Goal: Communication & Community: Participate in discussion

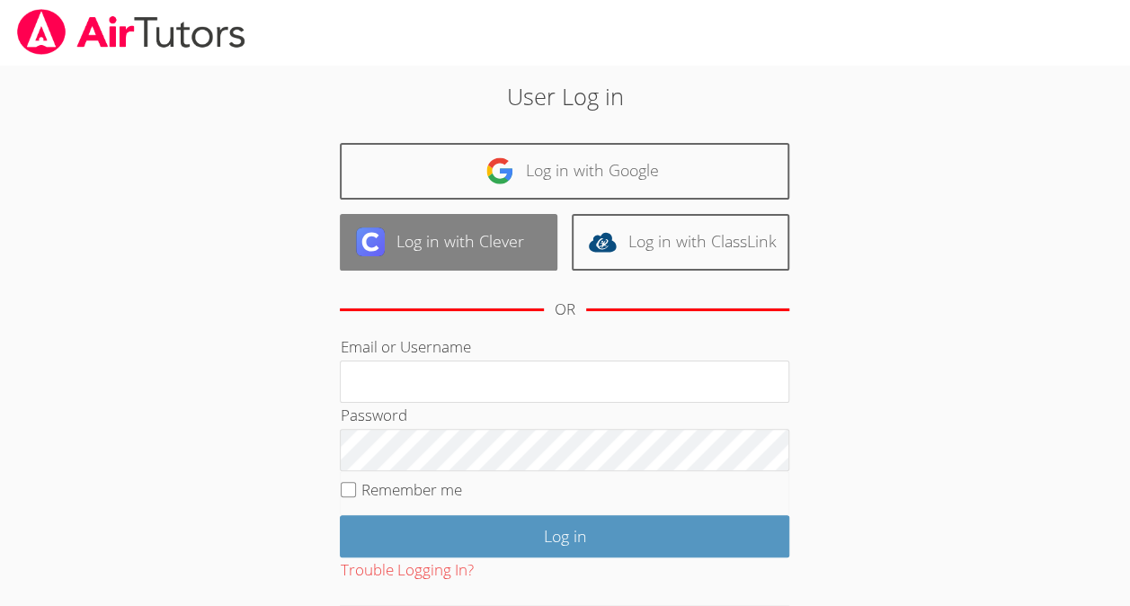
click at [503, 238] on link "Log in with Clever" at bounding box center [449, 242] width 218 height 57
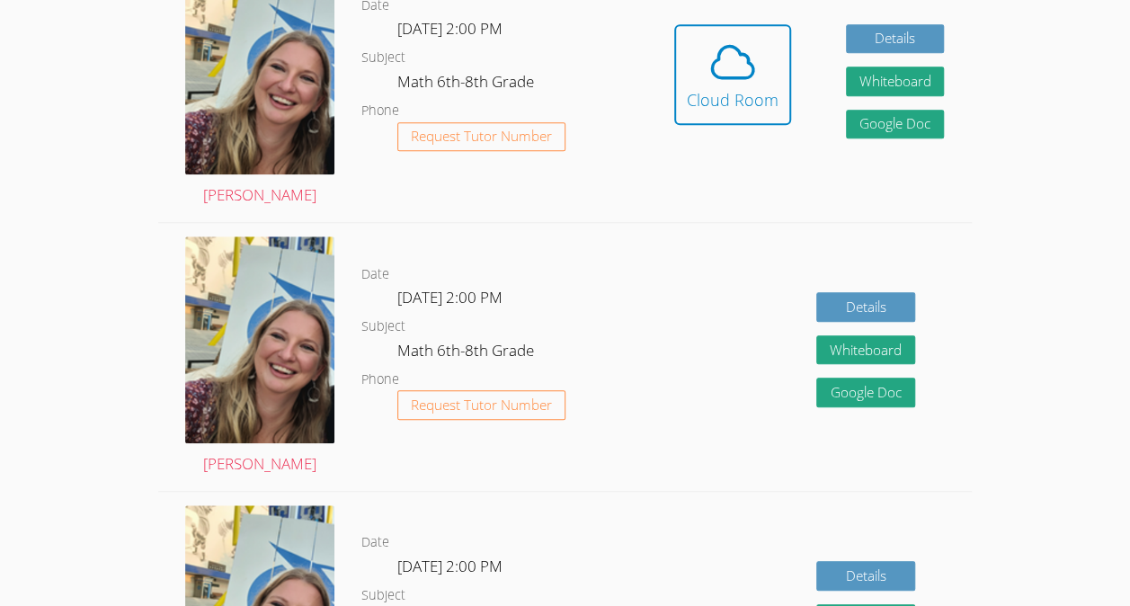
scroll to position [593, 0]
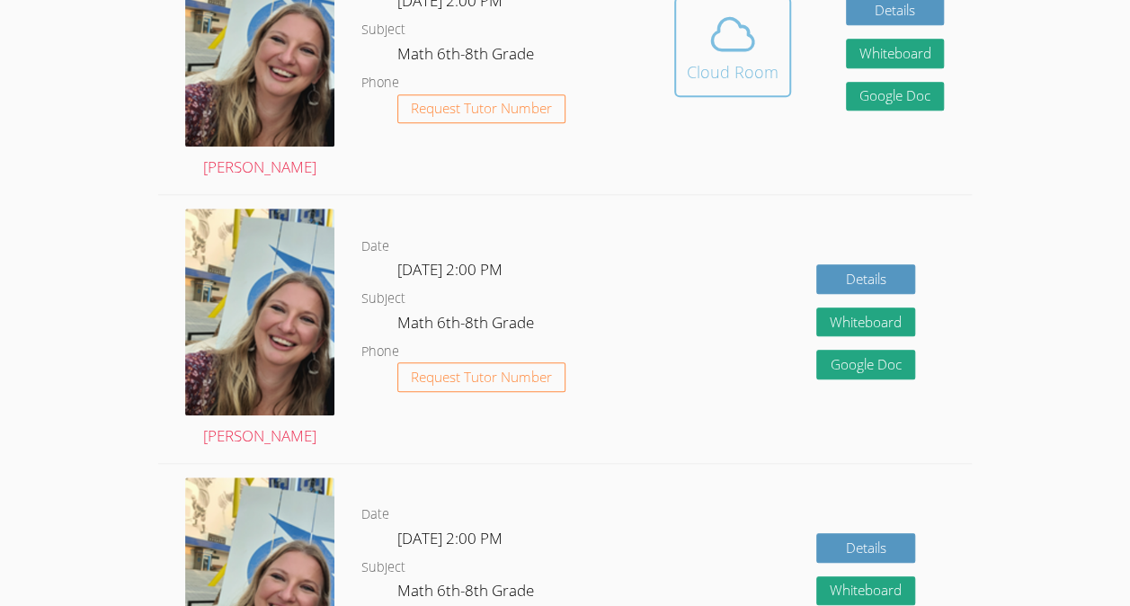
click at [732, 76] on div "Cloud Room" at bounding box center [733, 71] width 92 height 25
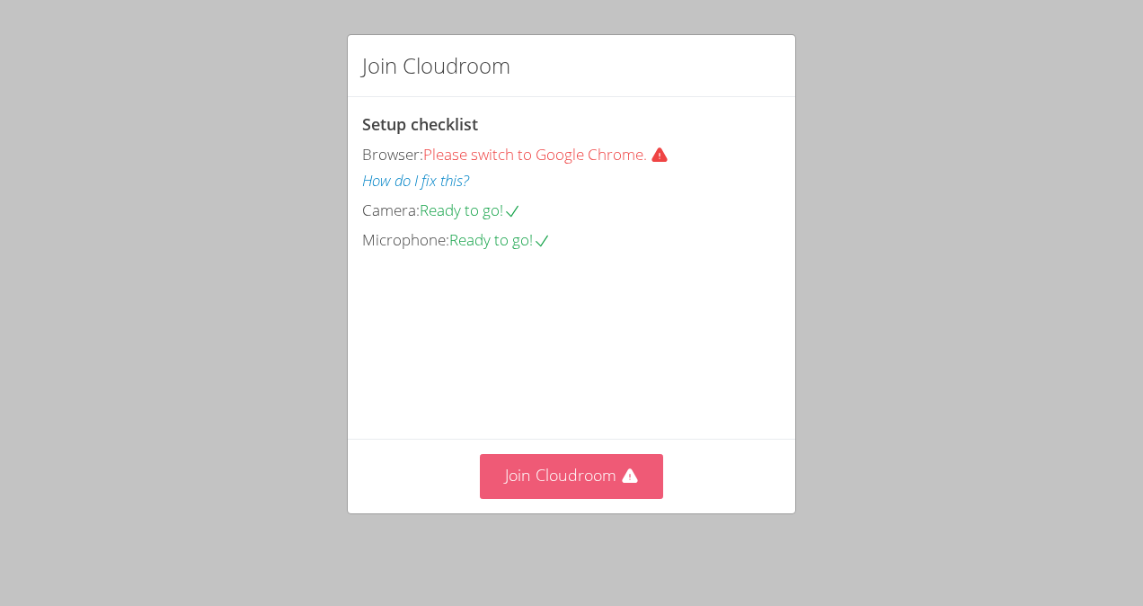
click at [553, 498] on button "Join Cloudroom" at bounding box center [572, 476] width 184 height 44
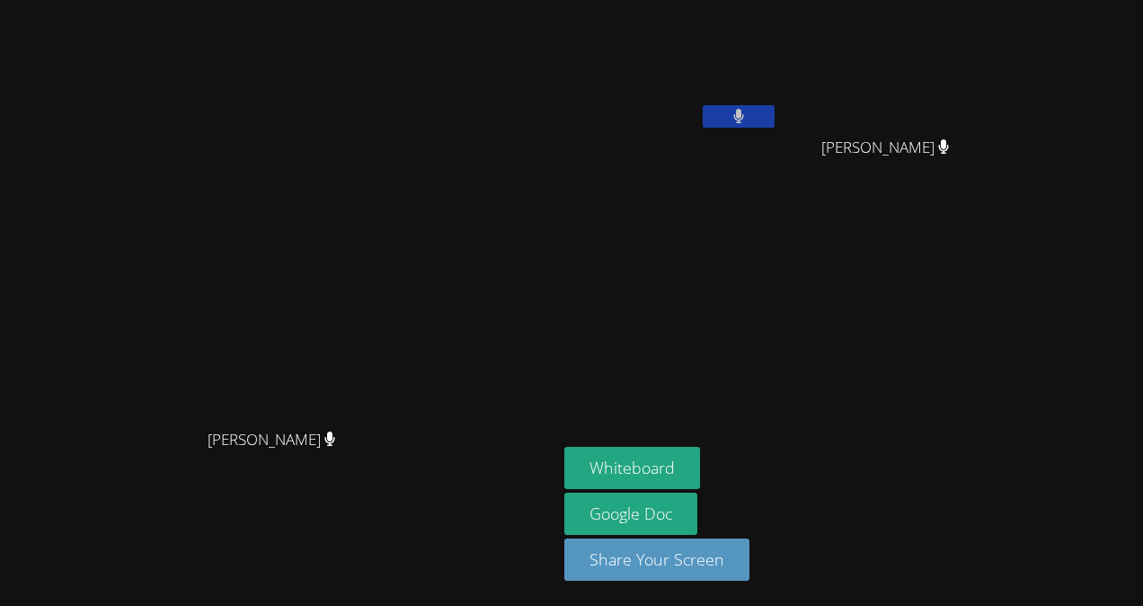
click at [1136, 191] on div "Sarah Skonicki Sarah Skonicki Edje Youmee Etienne Jayden Denis Jayden Denis Whi…" at bounding box center [571, 303] width 1143 height 606
click at [698, 472] on button "Whiteboard" at bounding box center [633, 468] width 136 height 42
click at [769, 111] on button at bounding box center [739, 116] width 72 height 22
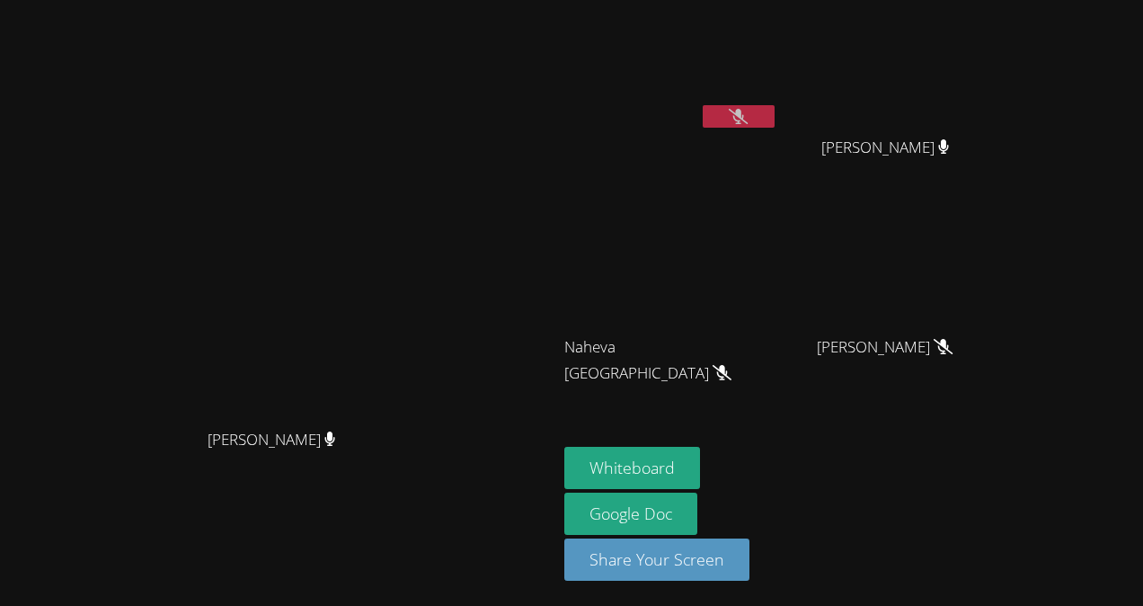
click at [775, 113] on button at bounding box center [739, 116] width 72 height 22
click at [775, 111] on button at bounding box center [739, 116] width 72 height 22
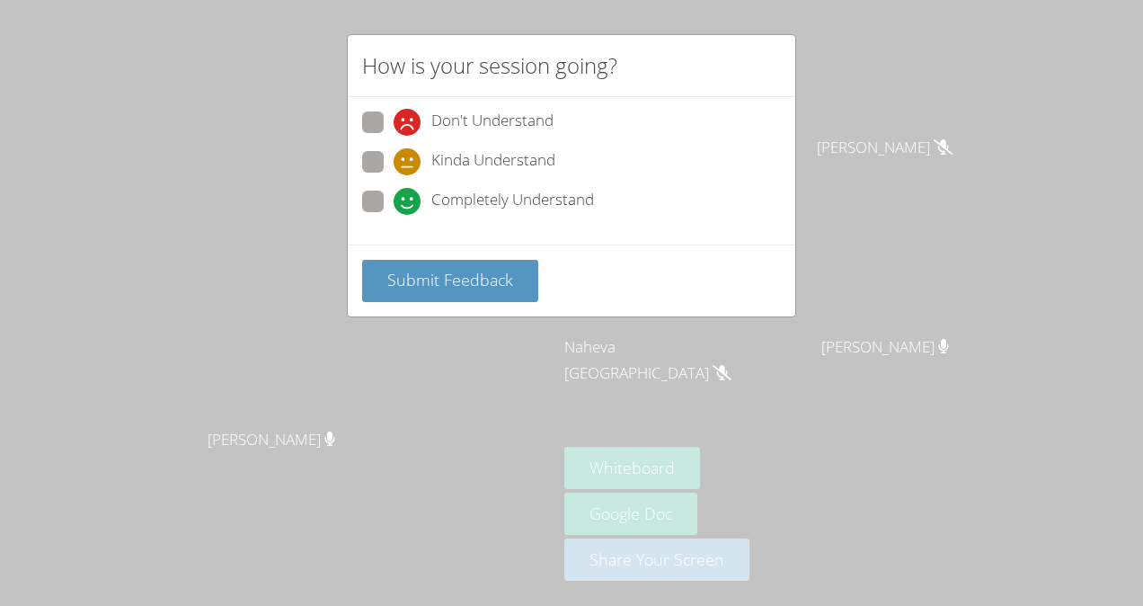
click at [394, 215] on span at bounding box center [394, 215] width 0 height 0
click at [394, 206] on input "Completely Understand" at bounding box center [401, 198] width 15 height 15
radio input "true"
click at [430, 269] on span "Submit Feedback" at bounding box center [450, 280] width 126 height 22
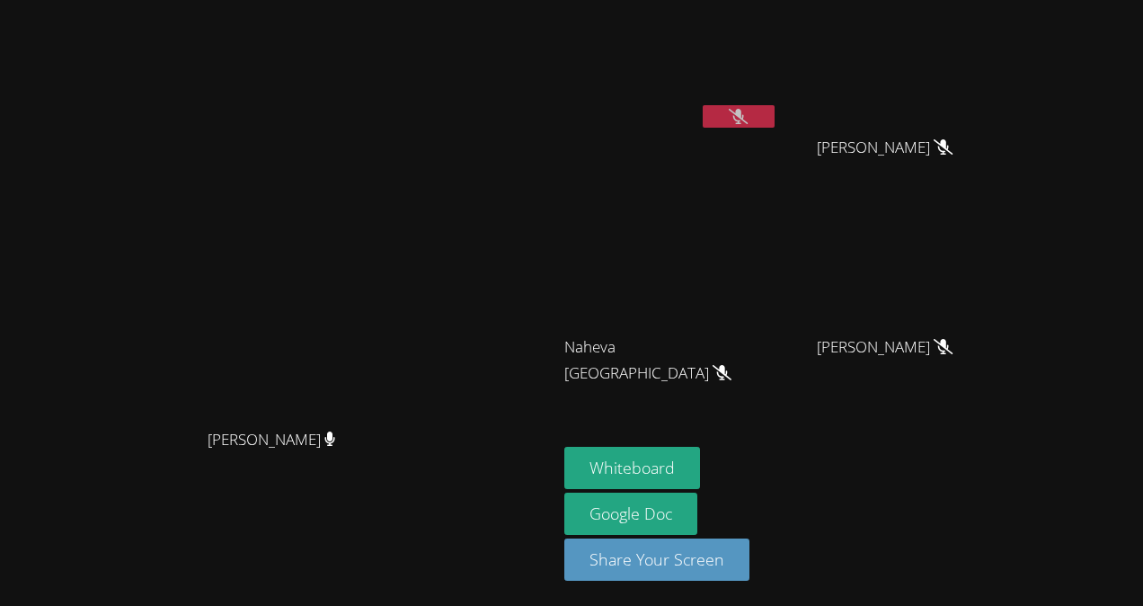
click at [748, 111] on icon at bounding box center [738, 116] width 19 height 15
click at [748, 119] on icon at bounding box center [738, 116] width 19 height 15
